Goal: Transaction & Acquisition: Purchase product/service

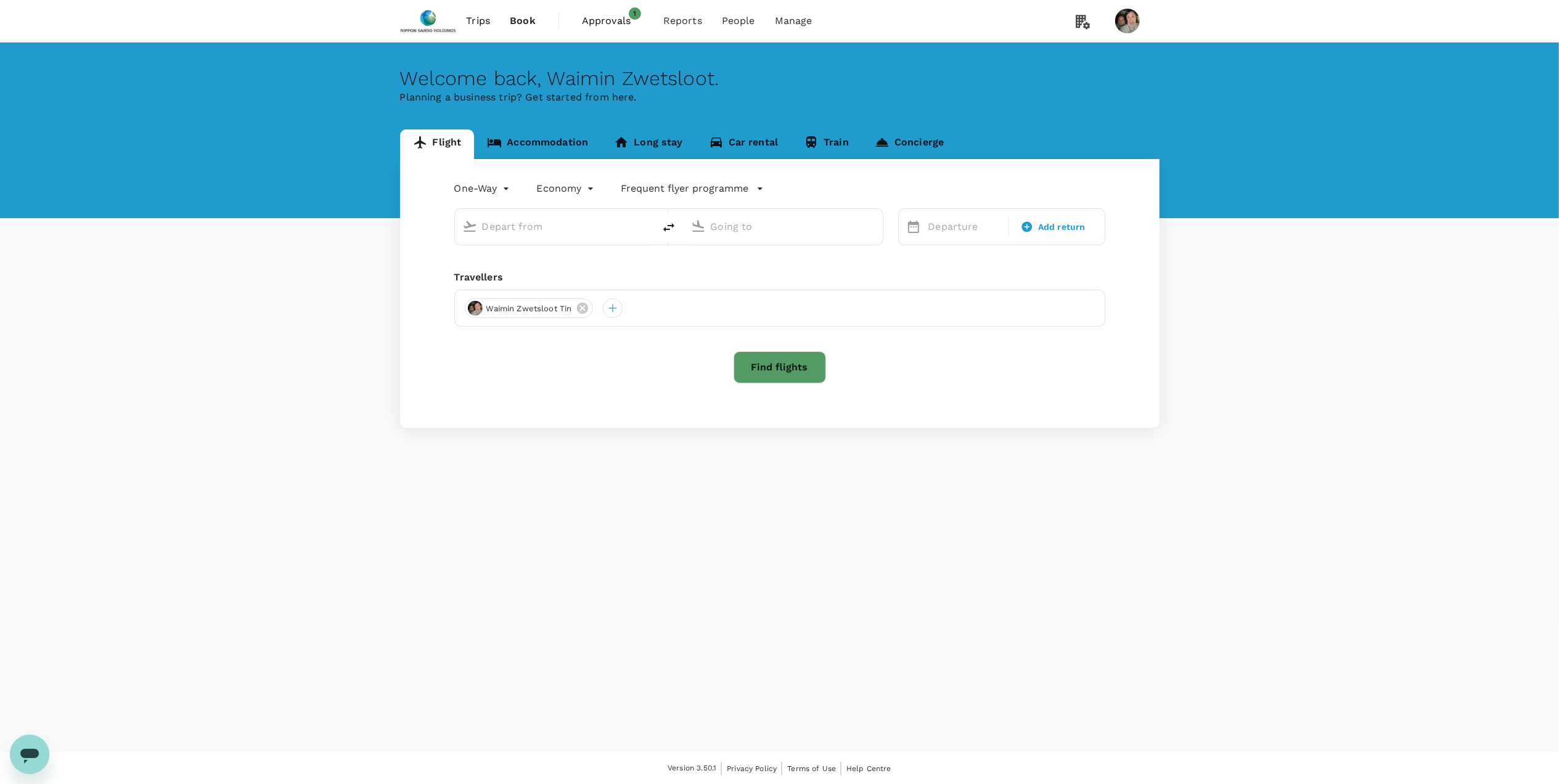
type input "roundtrip"
type input "Singapore Changi (SIN)"
type input "[PERSON_NAME] Intl (MNL)"
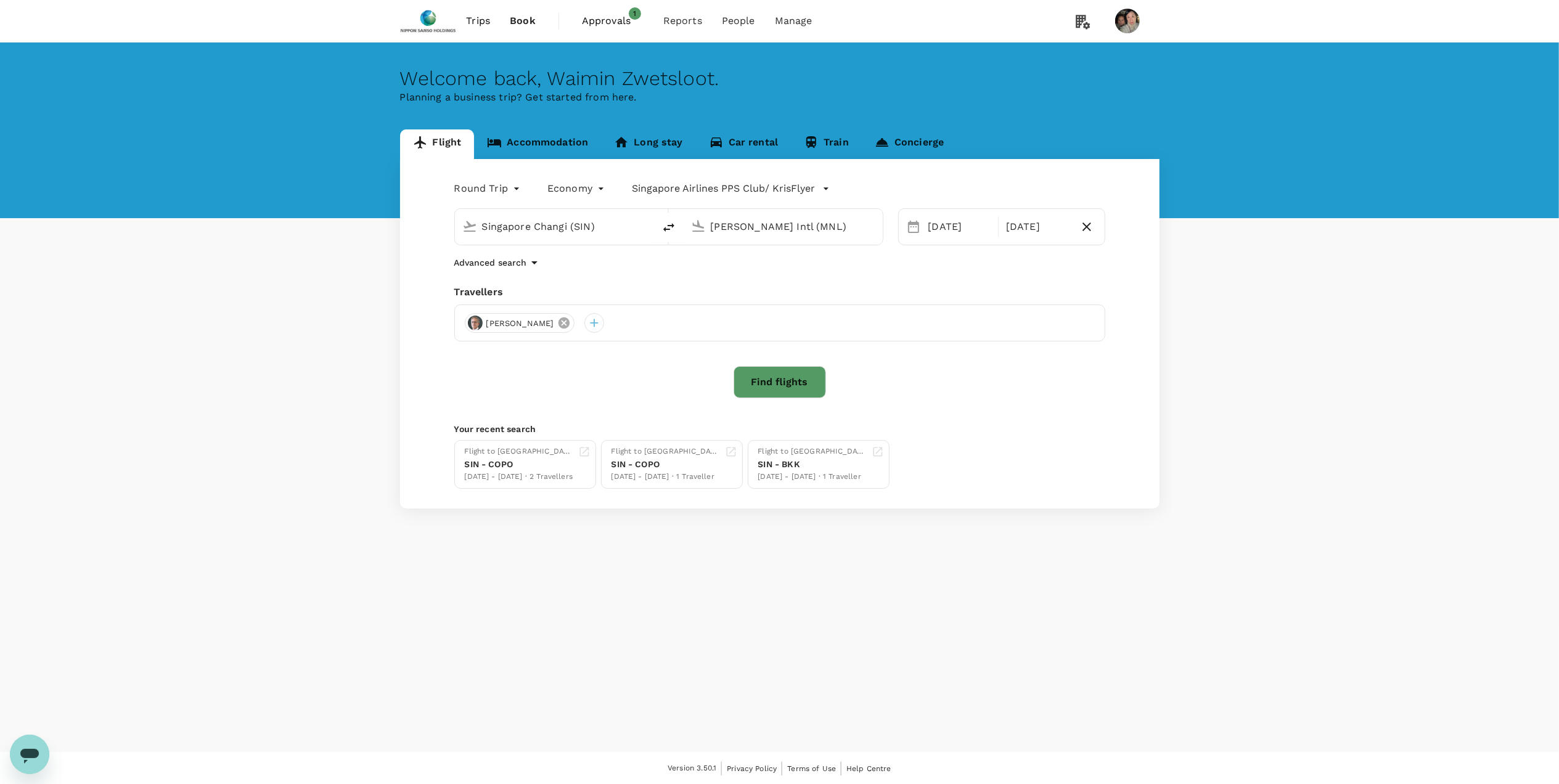
click at [558, 321] on icon at bounding box center [563, 322] width 11 height 11
click at [473, 324] on div at bounding box center [475, 322] width 20 height 20
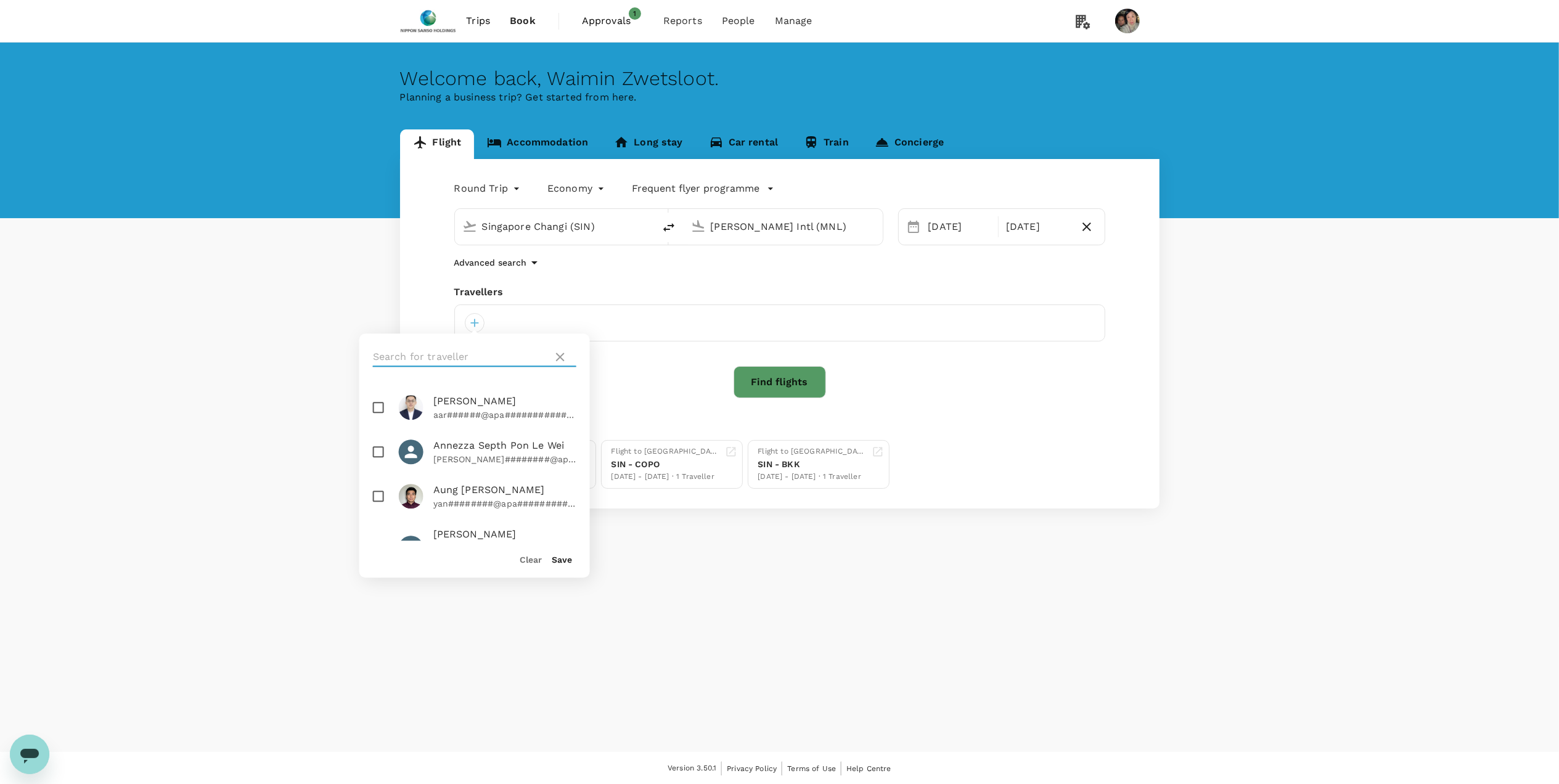
click at [482, 350] on input "text" at bounding box center [460, 357] width 175 height 20
type input "tess"
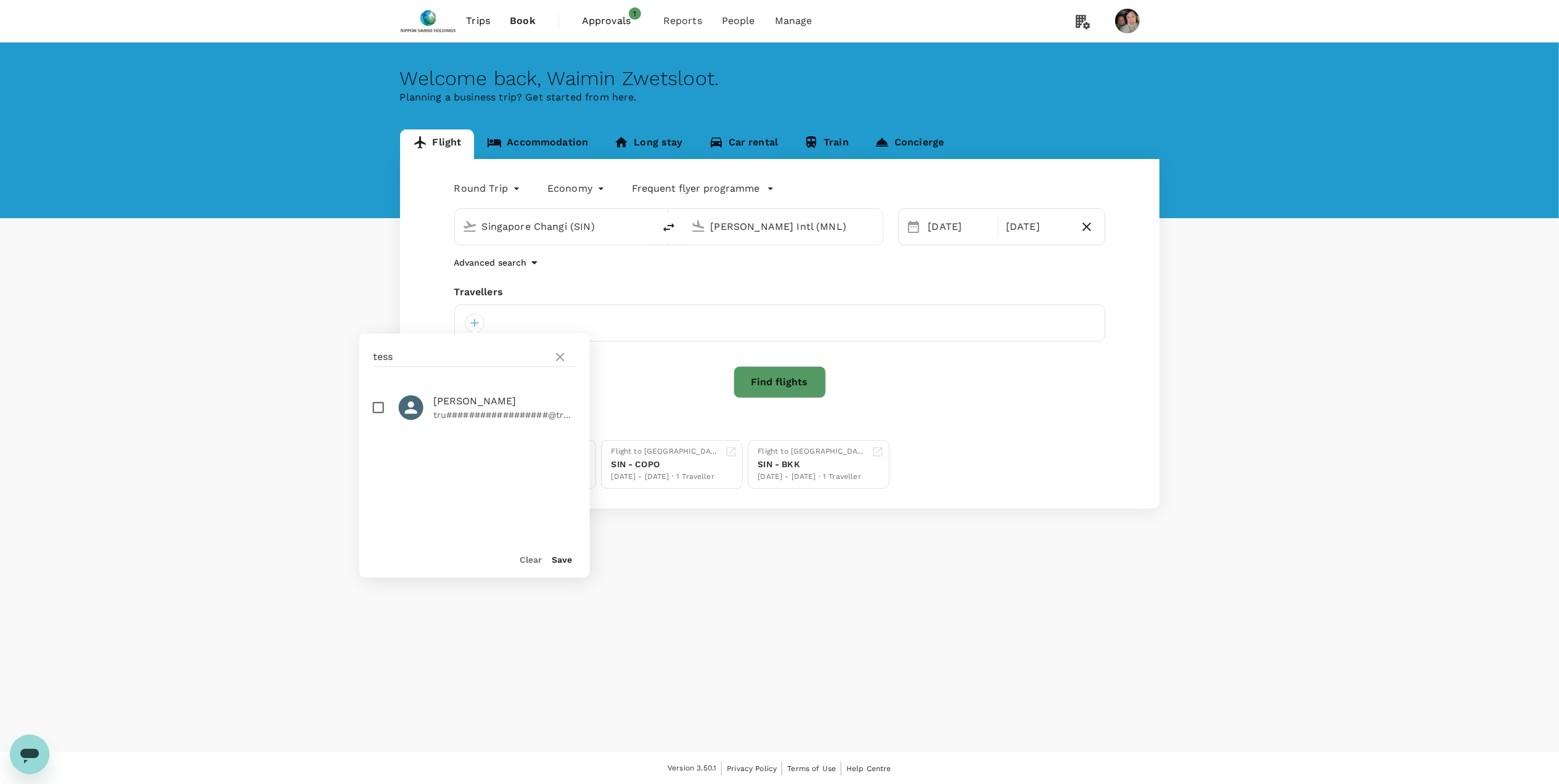
click at [471, 405] on span "[PERSON_NAME]" at bounding box center [505, 401] width 143 height 15
checkbox input "true"
click at [558, 562] on button "Save" at bounding box center [562, 559] width 21 height 10
click at [604, 324] on div at bounding box center [594, 322] width 20 height 20
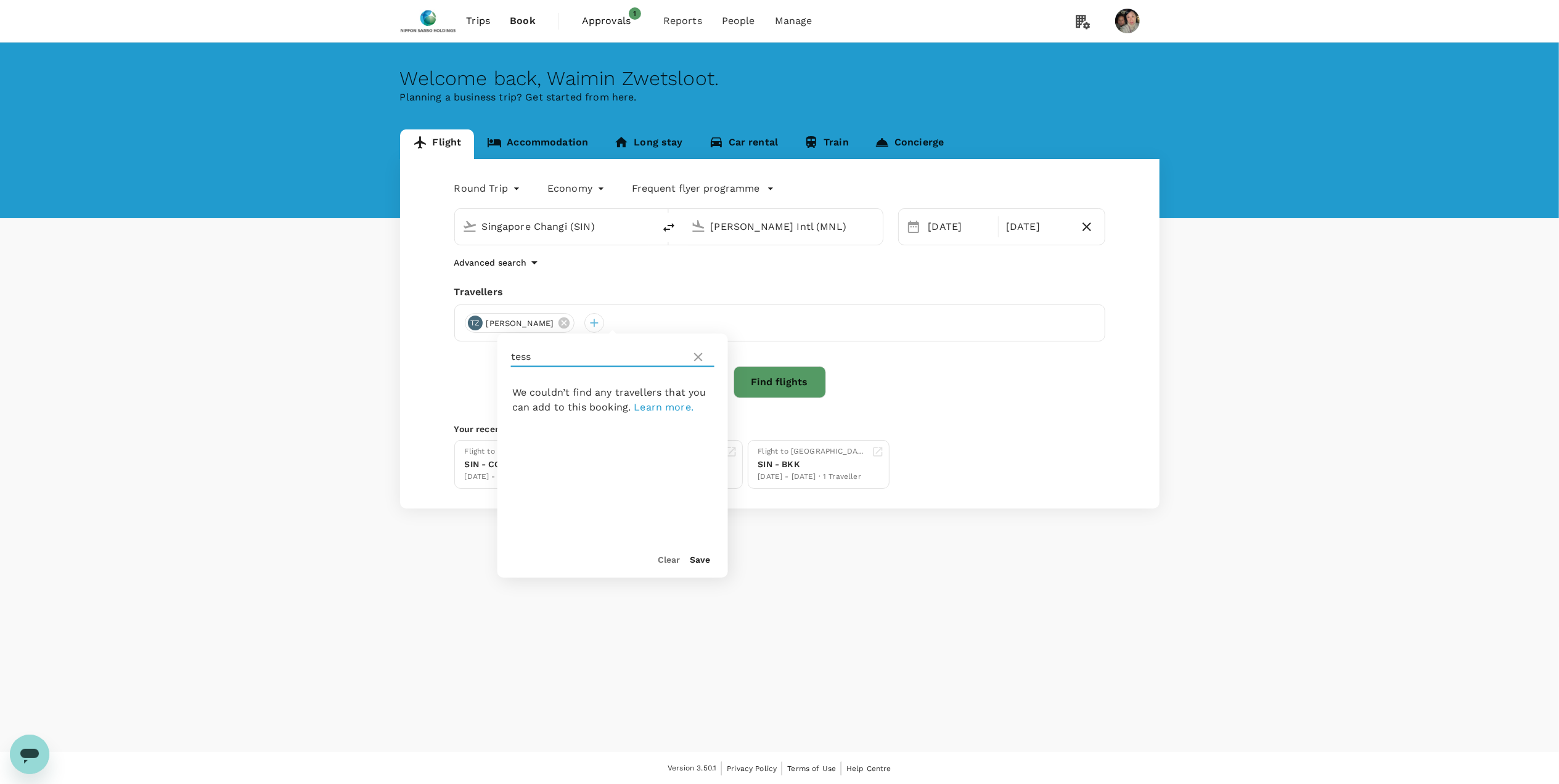
drag, startPoint x: 598, startPoint y: 355, endPoint x: 459, endPoint y: 351, distance: 139.1
click at [459, 351] on div "Round Trip roundtrip Economy economy Frequent flyer programme Singapore Changi …" at bounding box center [780, 333] width 760 height 350
click at [604, 323] on div at bounding box center [594, 322] width 20 height 20
drag, startPoint x: 572, startPoint y: 353, endPoint x: 499, endPoint y: 348, distance: 73.2
click at [499, 348] on div "tess" at bounding box center [613, 357] width 231 height 47
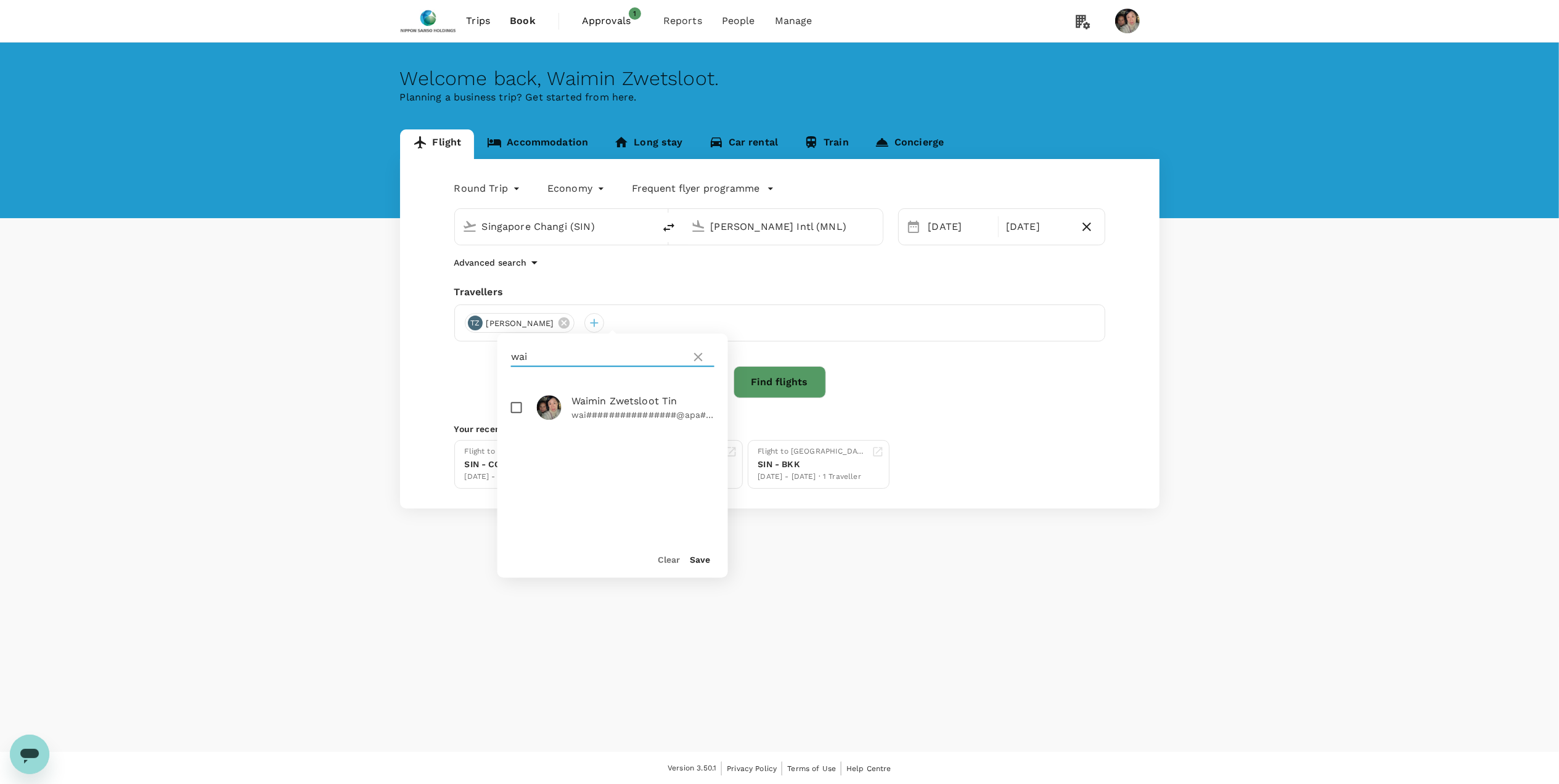
type input "wai"
click at [516, 410] on input "checkbox" at bounding box center [516, 407] width 26 height 26
checkbox input "true"
click at [699, 560] on button "Save" at bounding box center [700, 559] width 21 height 10
click at [733, 227] on input "[PERSON_NAME] Intl (MNL)" at bounding box center [784, 227] width 146 height 19
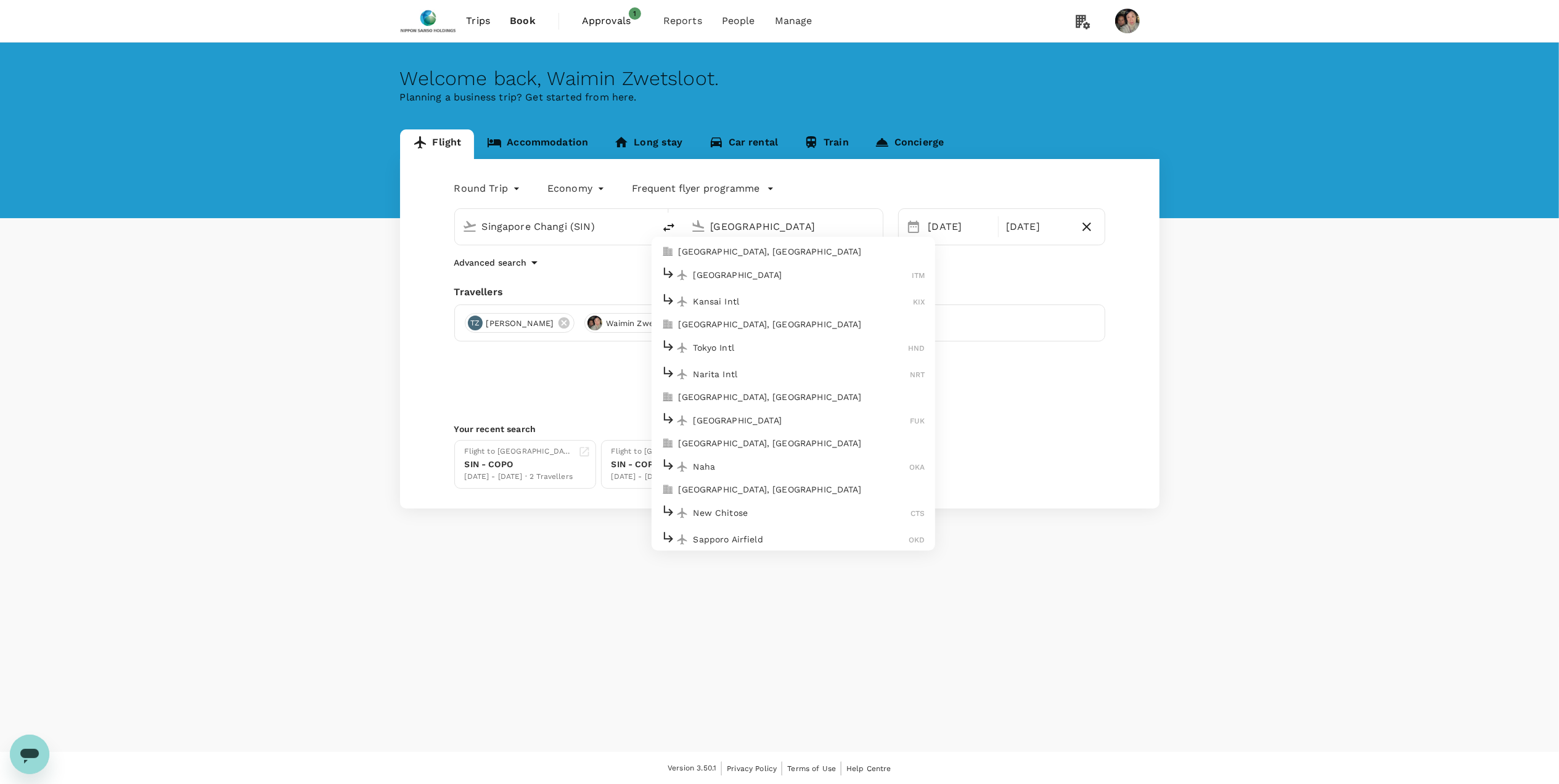
click at [748, 326] on p "[GEOGRAPHIC_DATA], [GEOGRAPHIC_DATA]" at bounding box center [802, 324] width 247 height 12
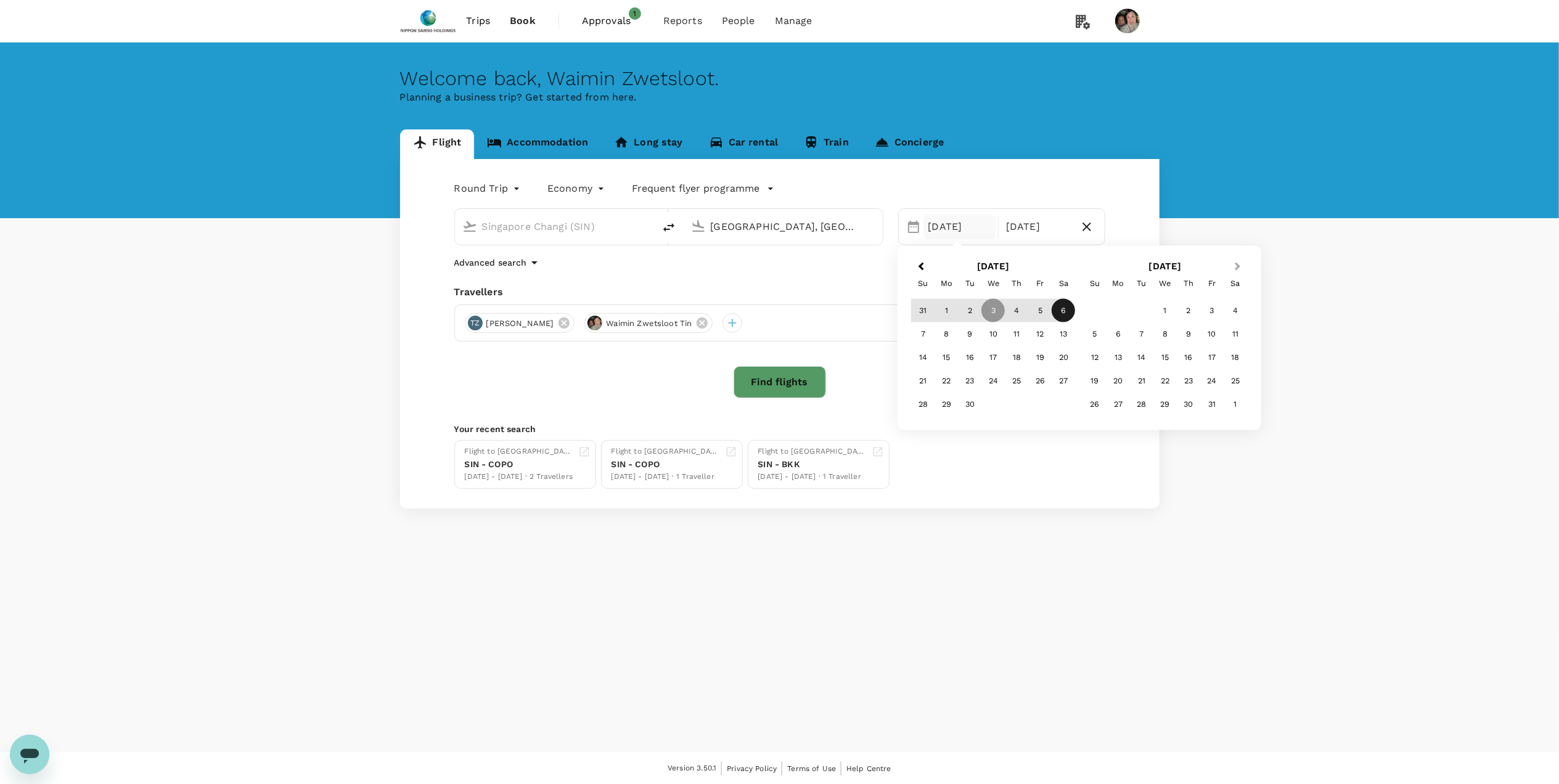
type input "[GEOGRAPHIC_DATA], [GEOGRAPHIC_DATA] (any)"
click at [1238, 270] on span "Next Month" at bounding box center [1238, 266] width 0 height 14
click at [921, 268] on span "Previous Month" at bounding box center [921, 266] width 0 height 14
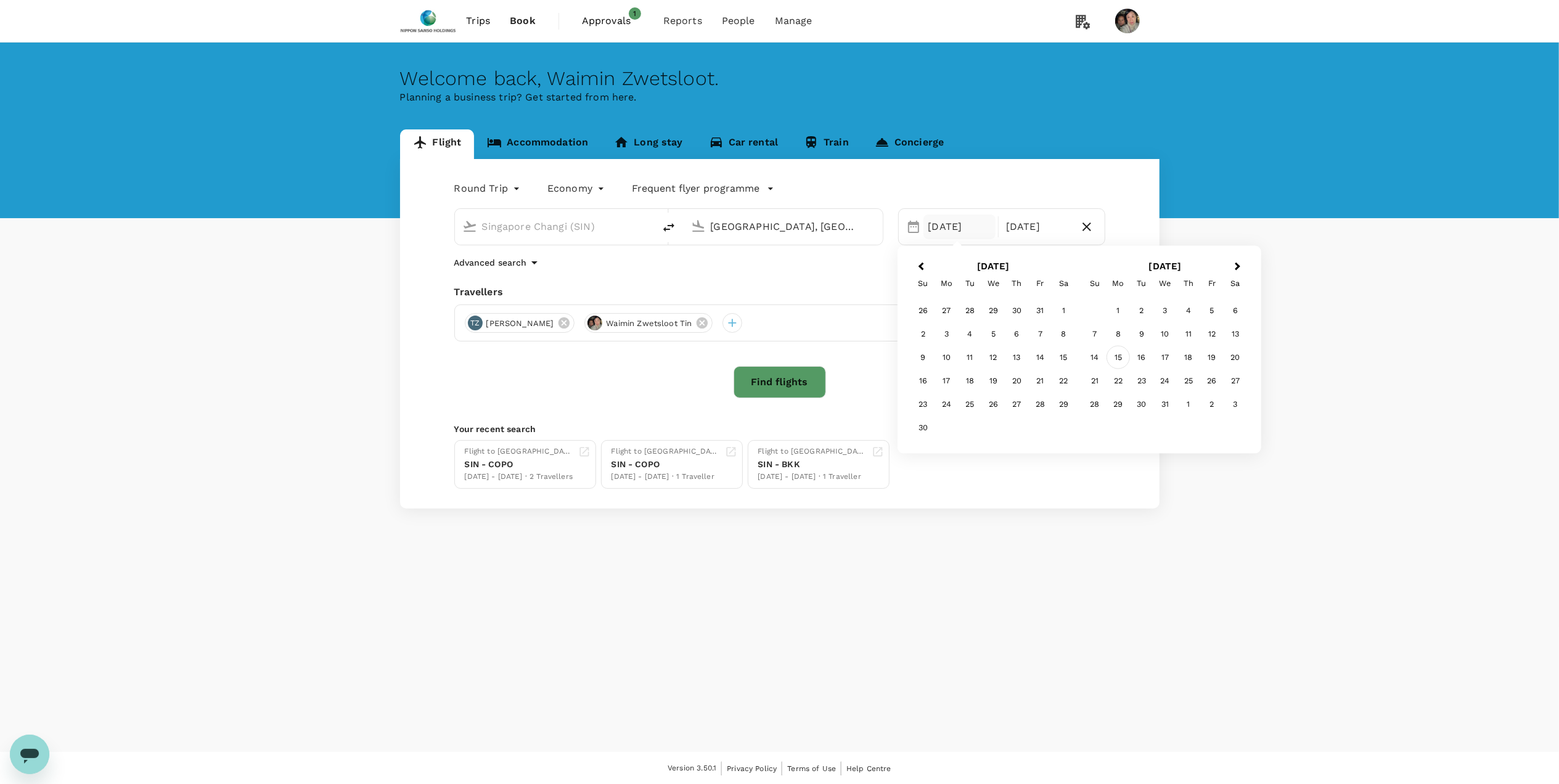
click at [1119, 360] on div "15" at bounding box center [1119, 357] width 23 height 23
click at [1017, 380] on div "25" at bounding box center [1017, 381] width 23 height 23
click at [768, 383] on button "Find flights" at bounding box center [780, 382] width 93 height 32
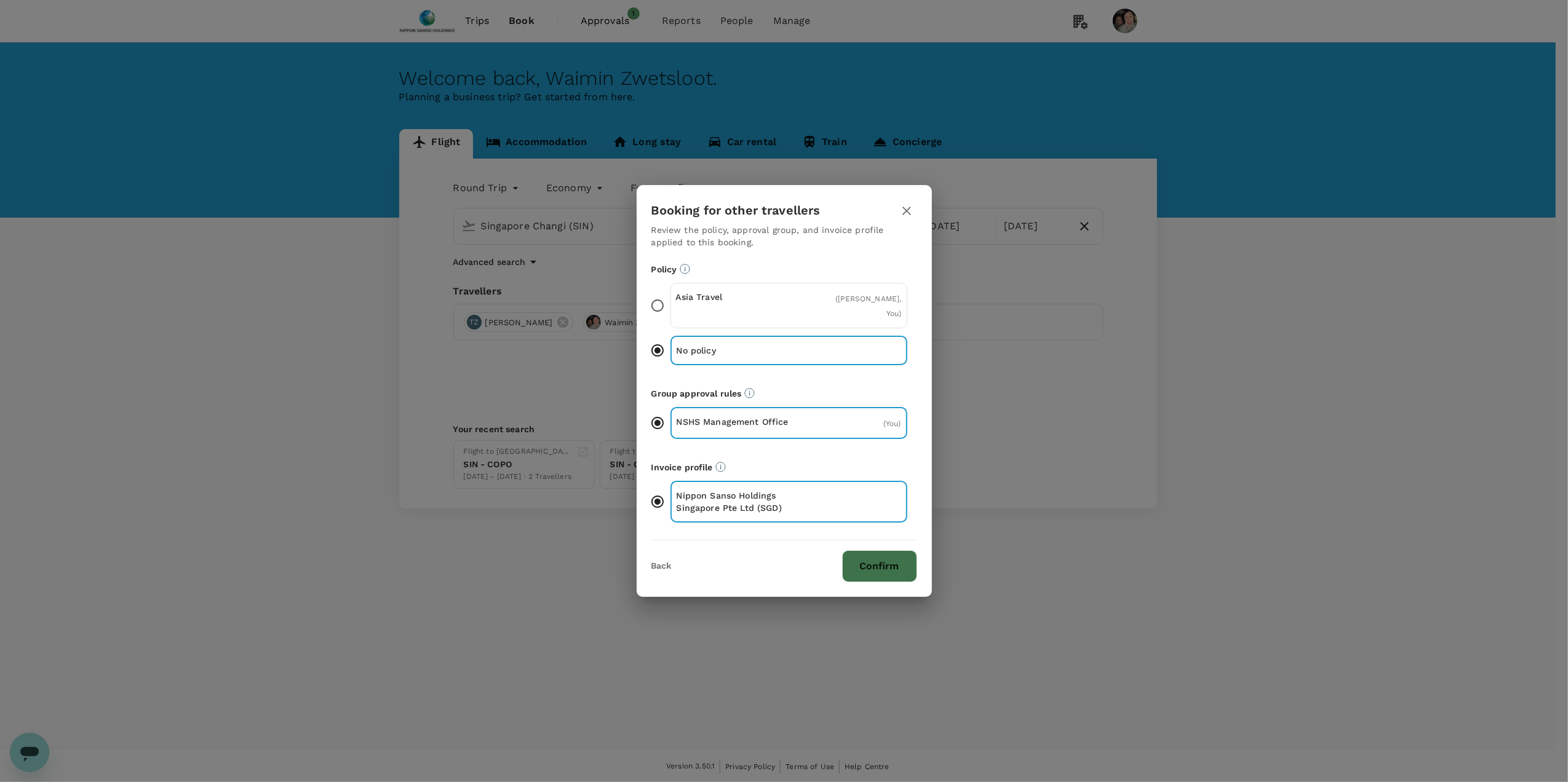
click at [874, 568] on button "Confirm" at bounding box center [879, 566] width 75 height 32
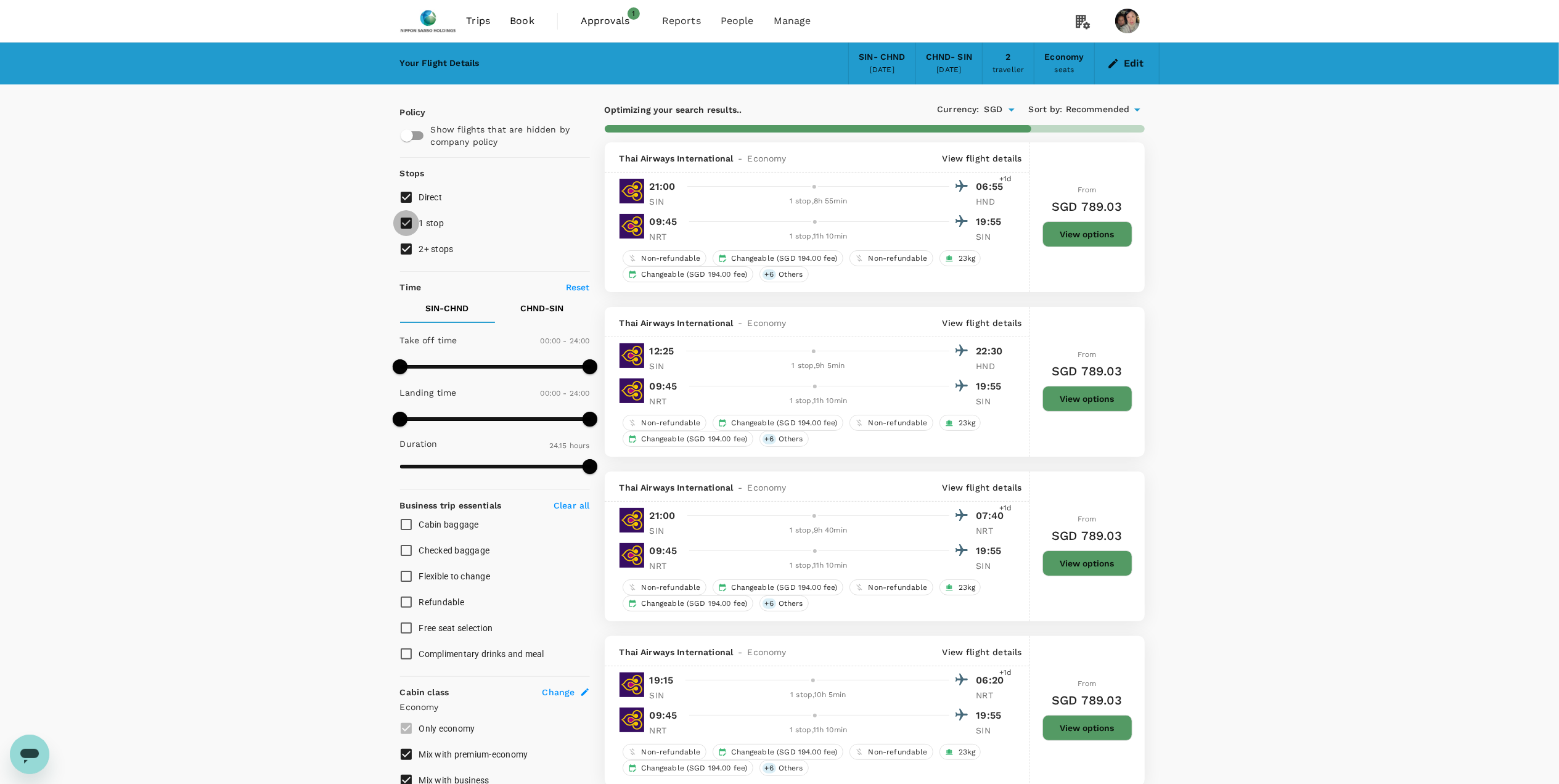
click at [415, 215] on input "1 stop" at bounding box center [406, 223] width 26 height 26
checkbox input "false"
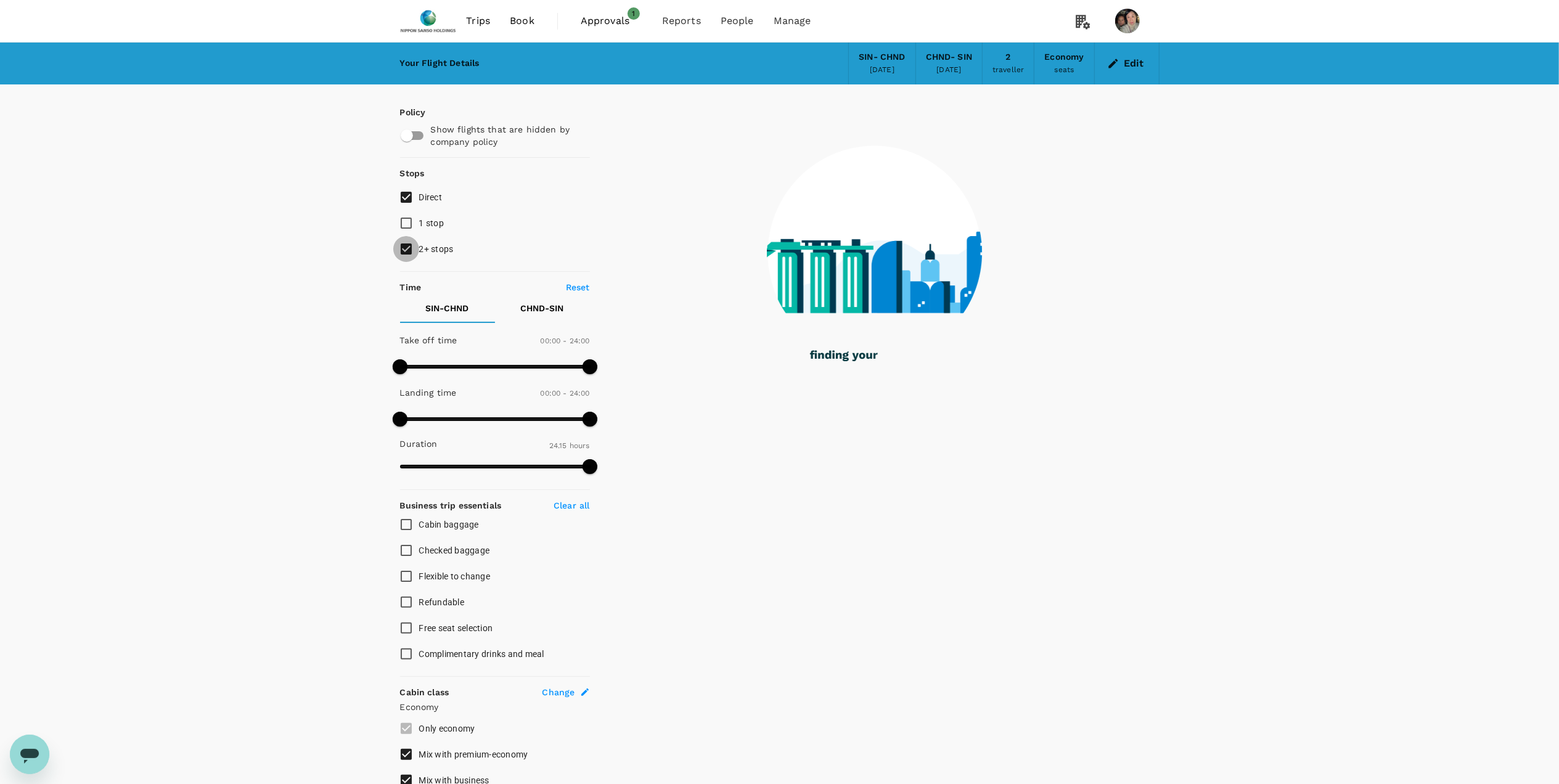
click at [408, 252] on input "2+ stops" at bounding box center [406, 249] width 26 height 26
checkbox input "false"
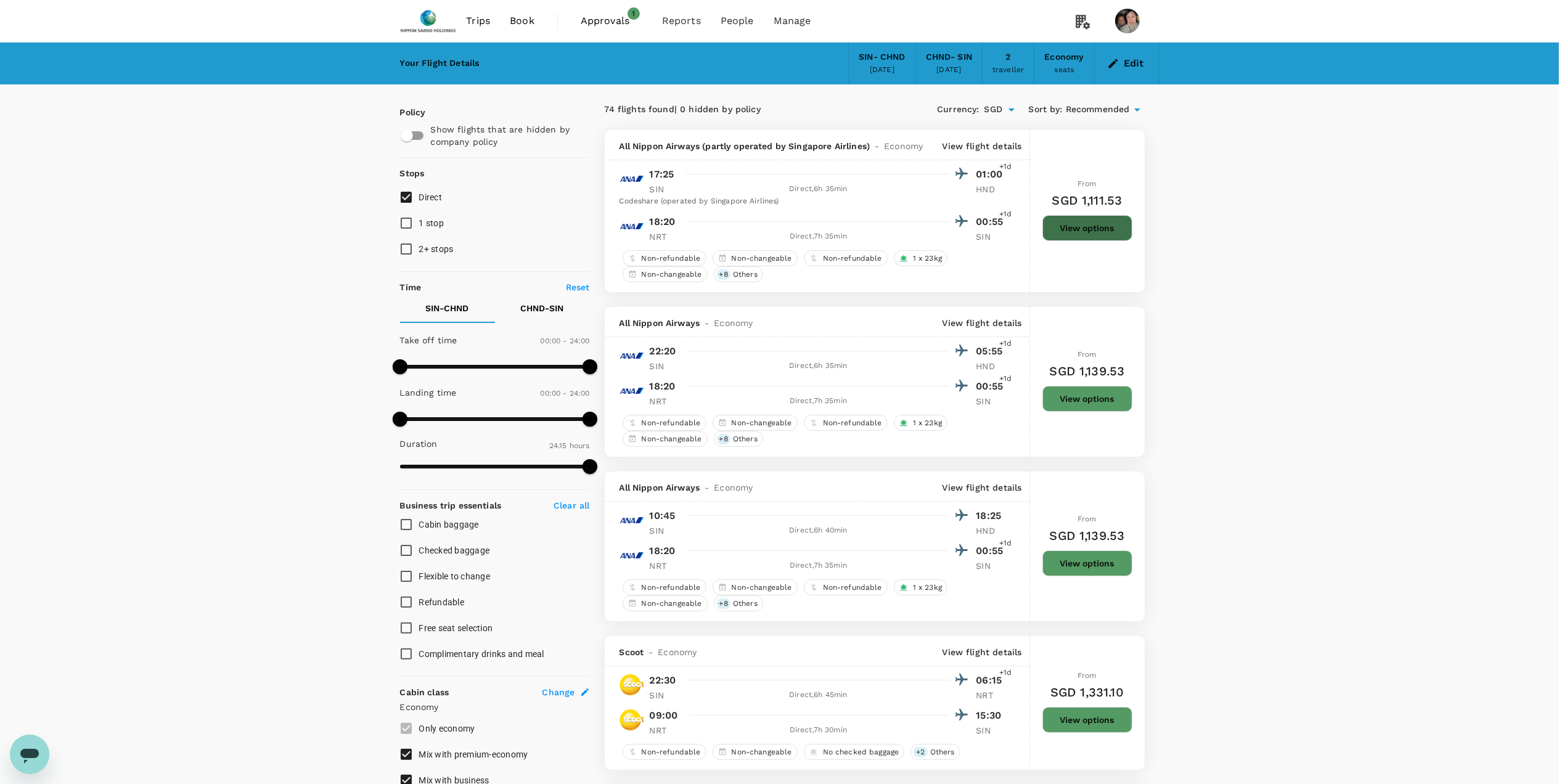
click at [1104, 228] on button "View options" at bounding box center [1088, 228] width 90 height 26
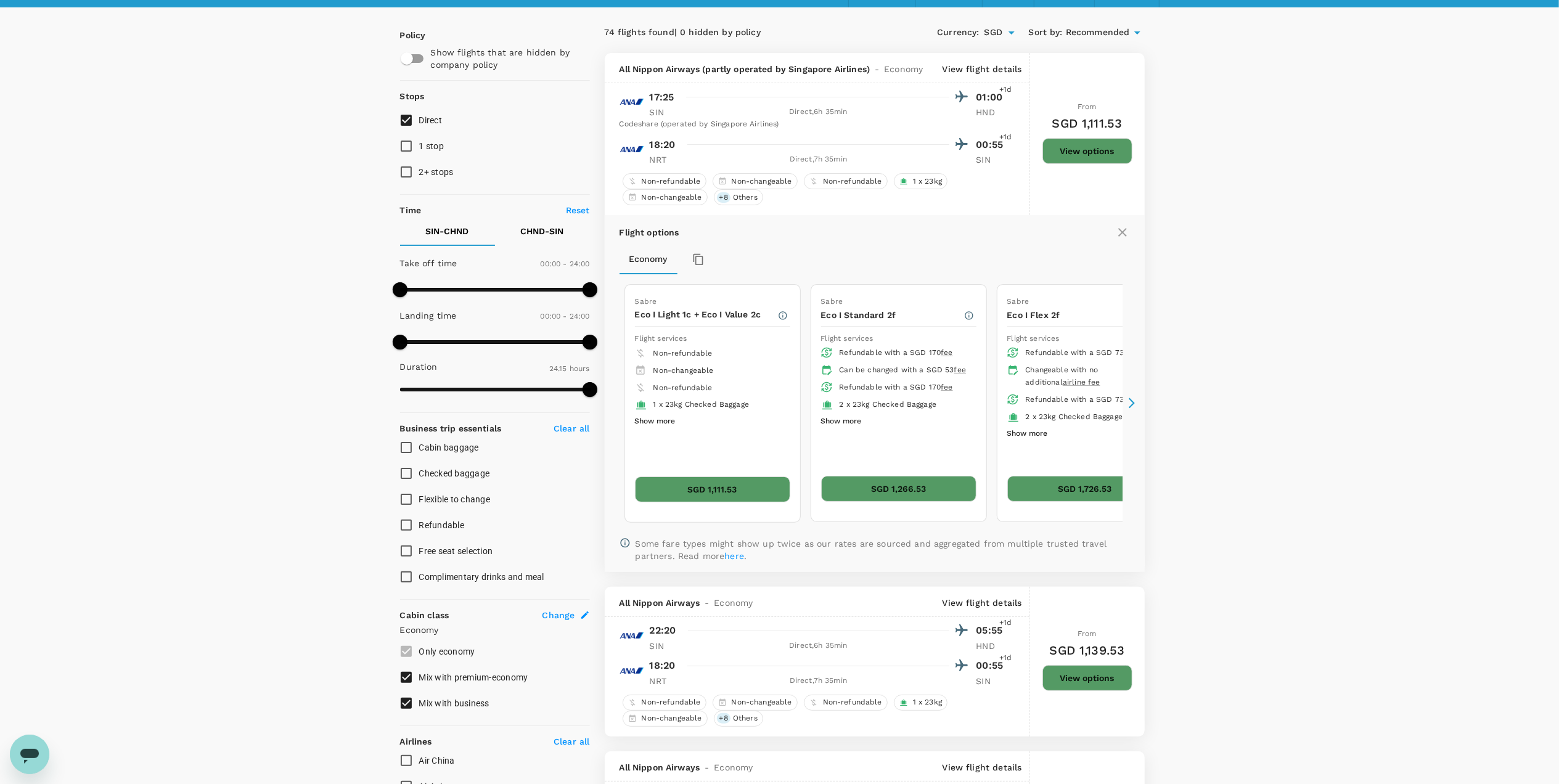
scroll to position [131, 0]
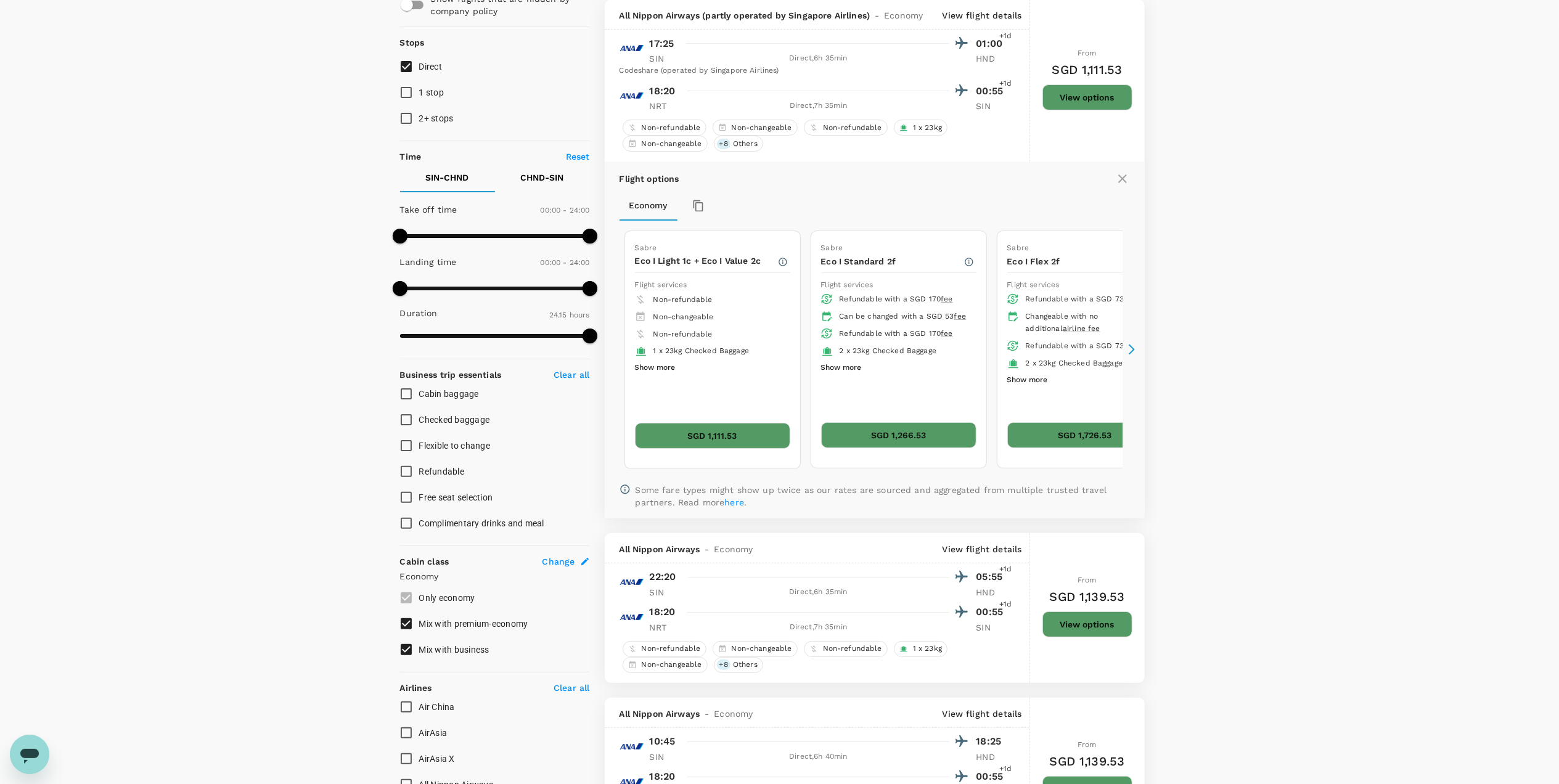
click at [721, 440] on button "SGD 1,111.53" at bounding box center [712, 436] width 155 height 26
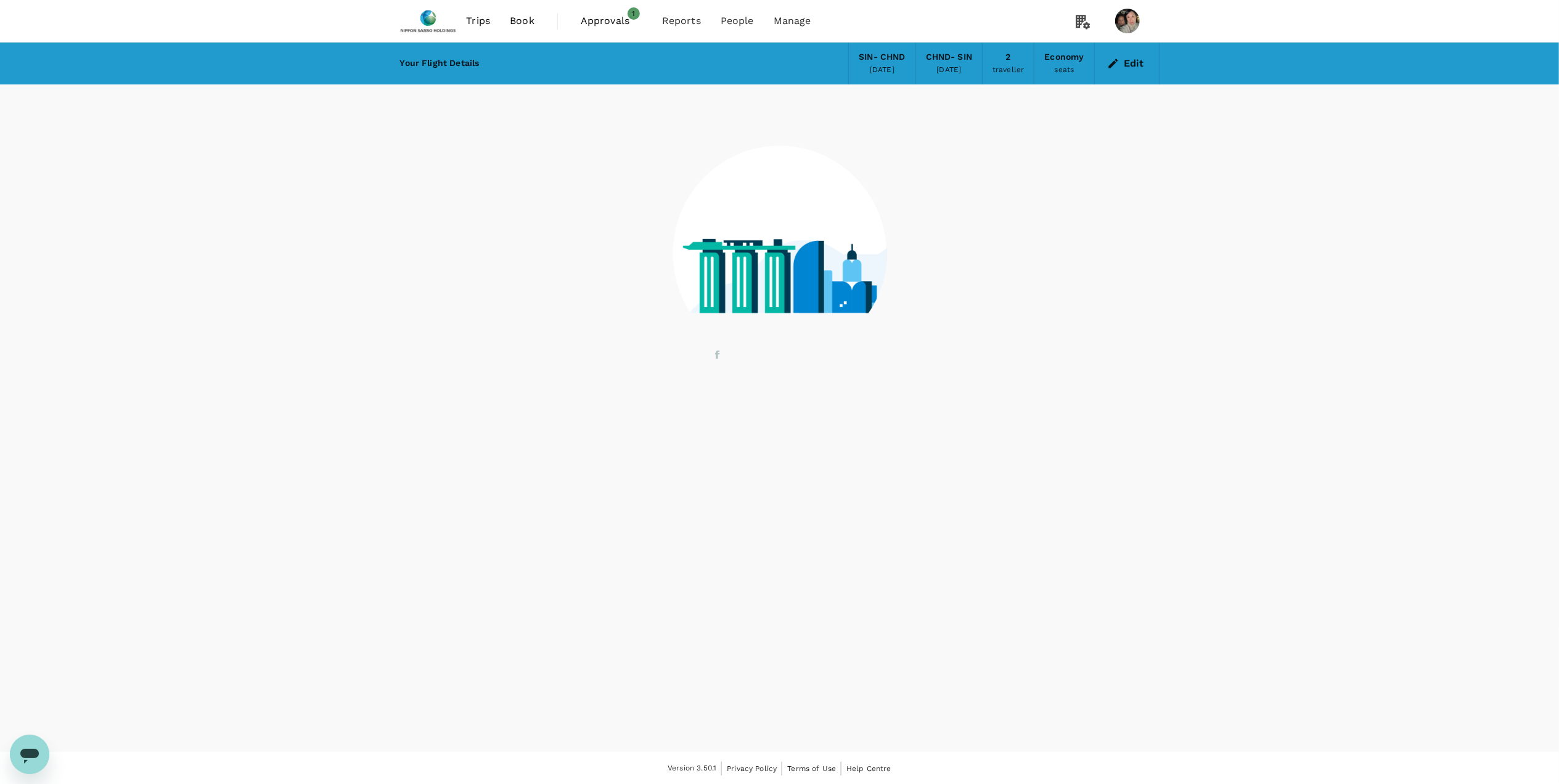
scroll to position [1, 0]
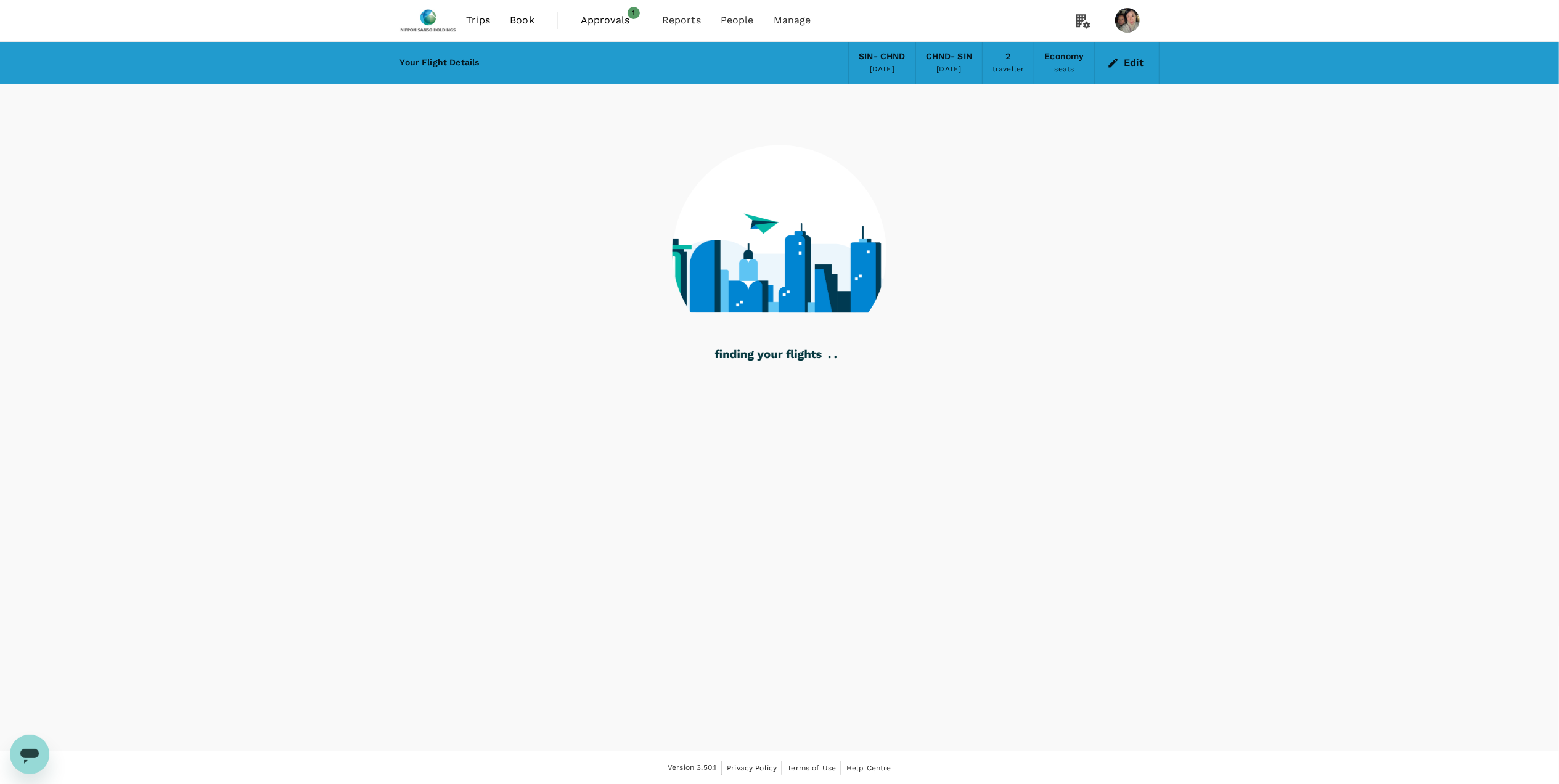
click at [607, 17] on span "Approvals" at bounding box center [612, 20] width 62 height 15
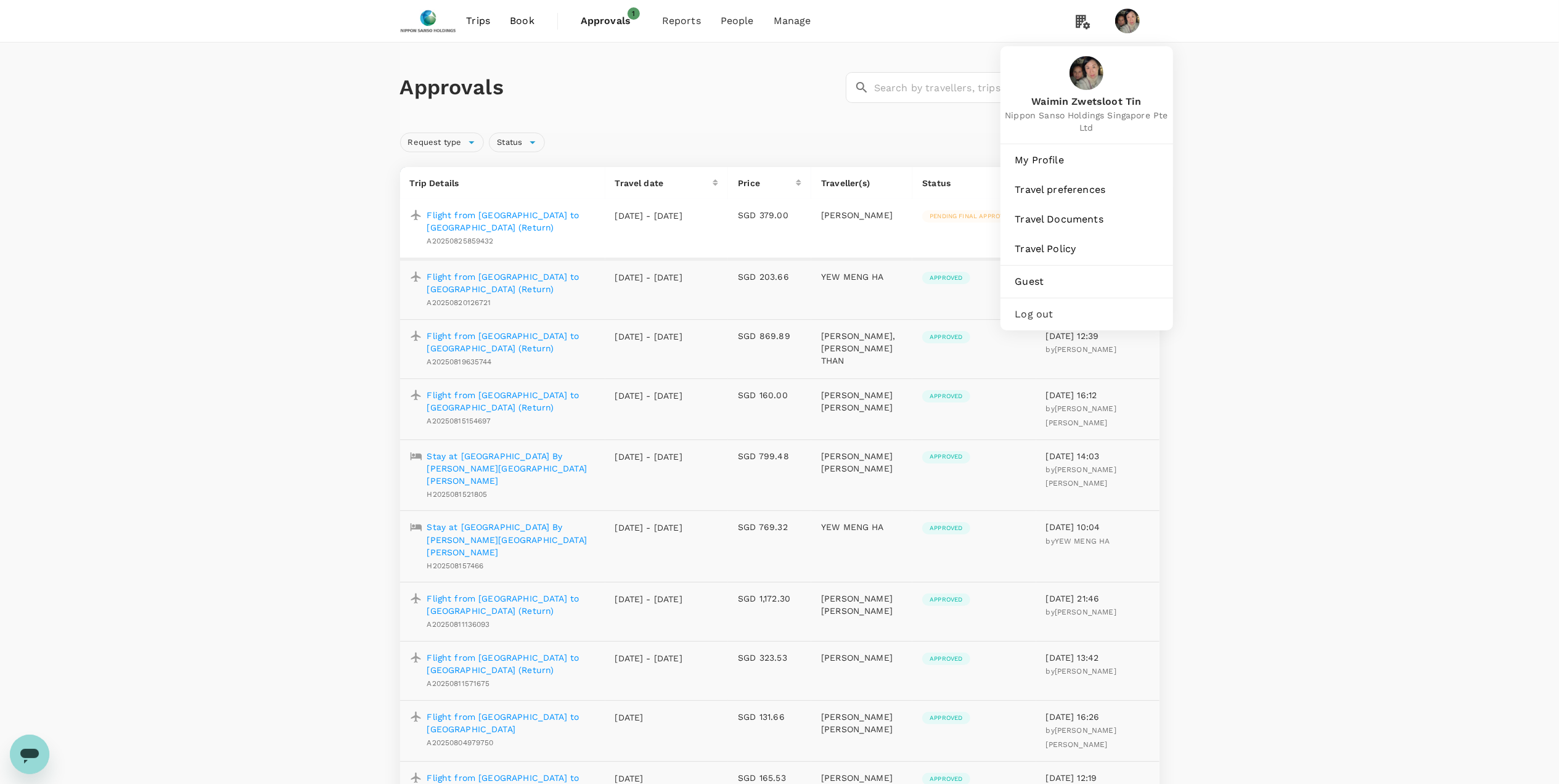
click at [1126, 23] on img at bounding box center [1128, 21] width 24 height 24
click at [1044, 313] on span "Log out" at bounding box center [1087, 314] width 143 height 15
